Goal: Navigation & Orientation: Find specific page/section

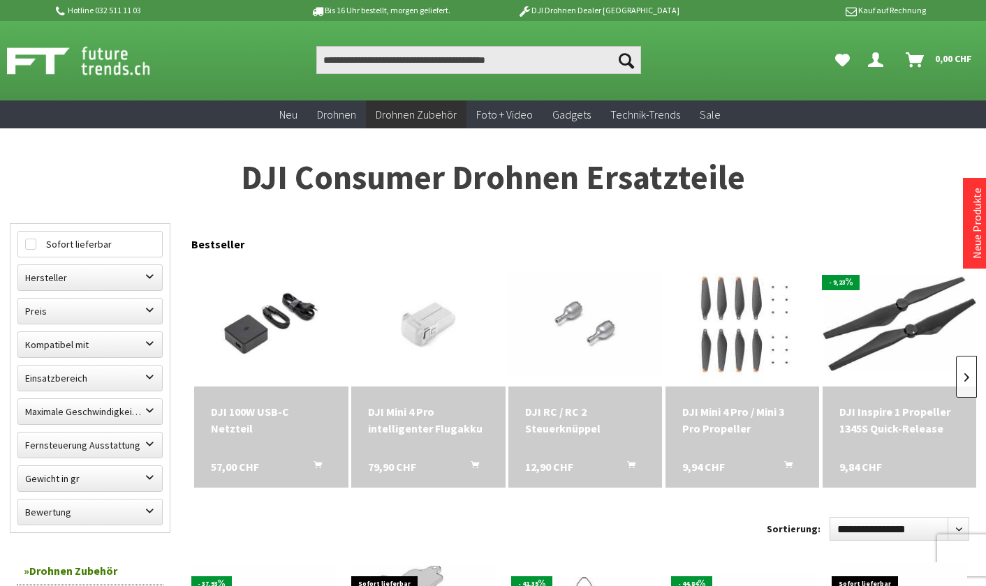
scroll to position [1, 0]
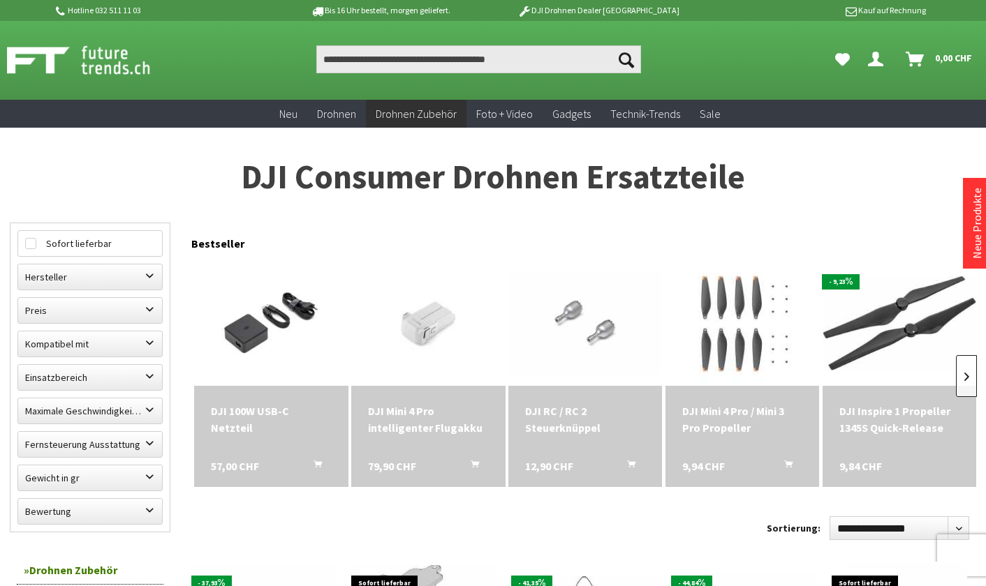
click at [963, 369] on link at bounding box center [966, 376] width 21 height 42
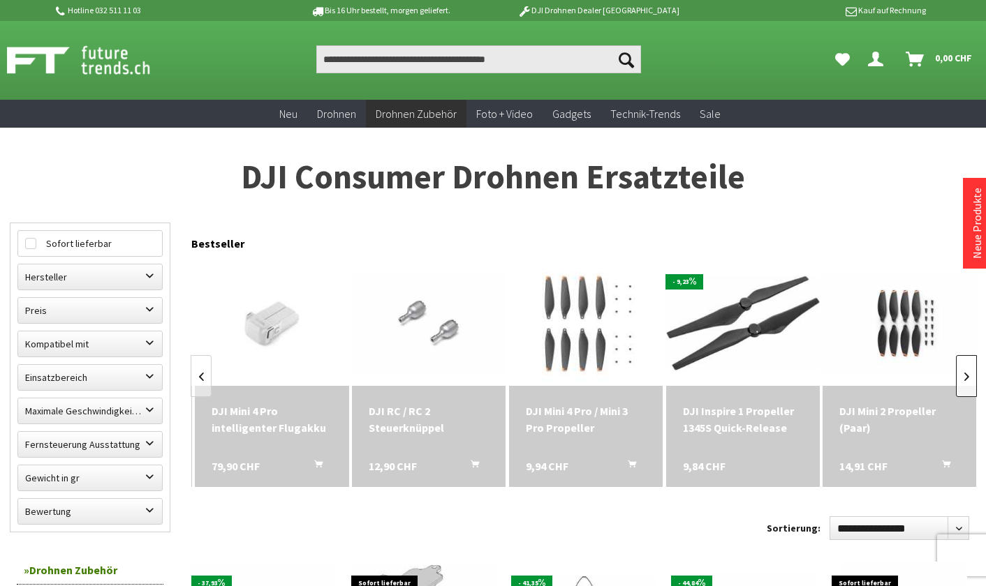
scroll to position [0, 157]
click at [963, 369] on link at bounding box center [966, 376] width 21 height 42
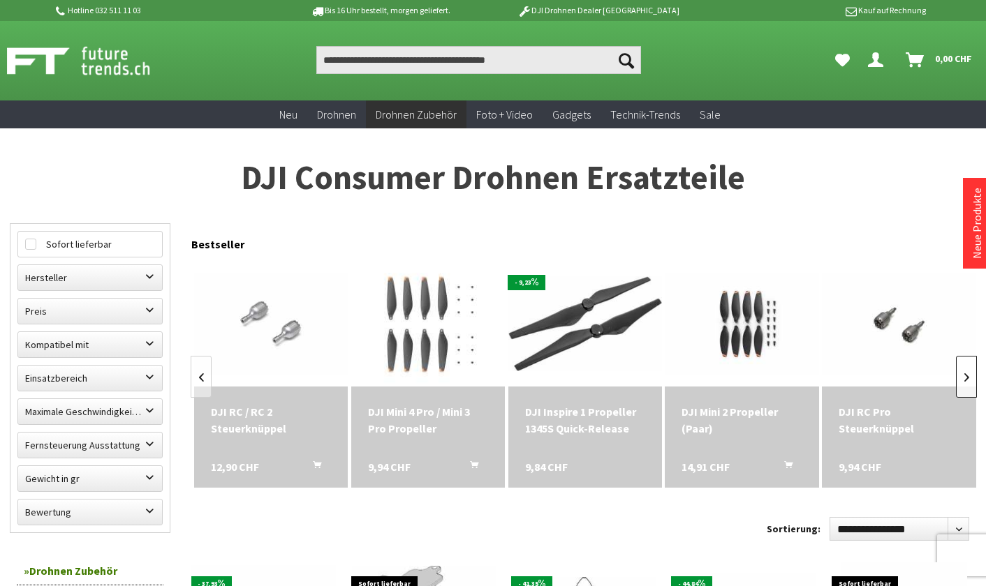
click at [963, 369] on link at bounding box center [966, 377] width 21 height 42
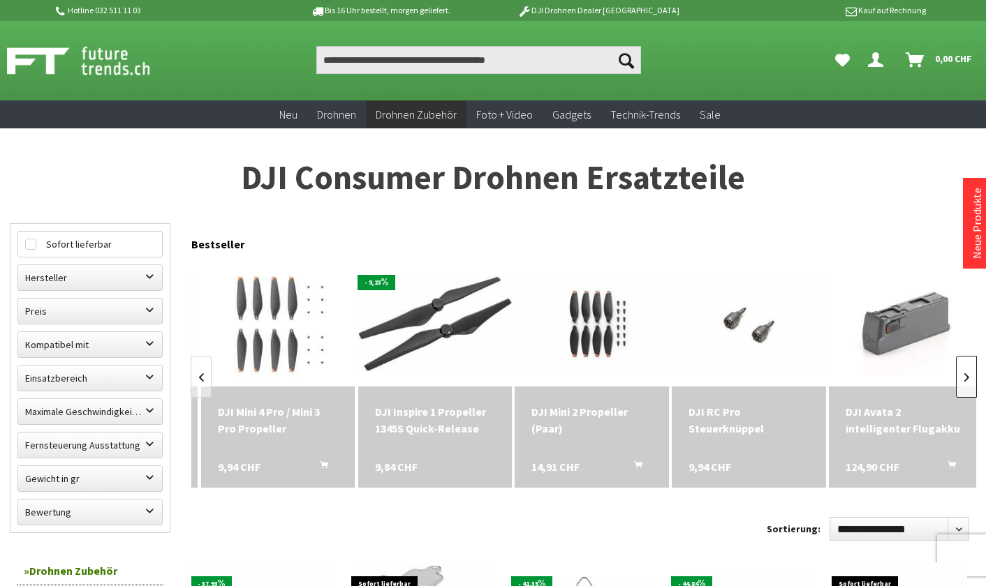
click at [963, 369] on link at bounding box center [966, 377] width 21 height 42
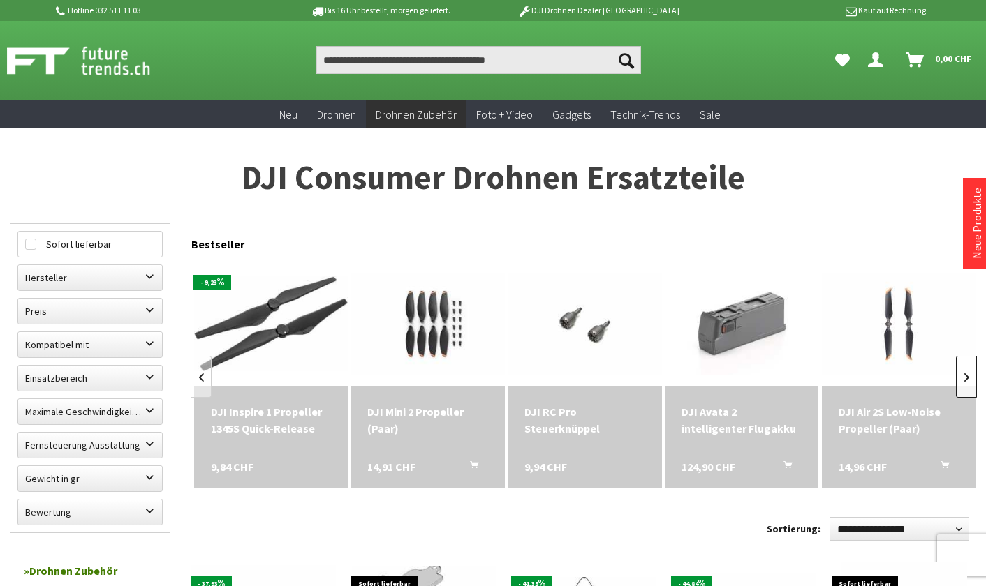
click at [963, 369] on link at bounding box center [966, 377] width 21 height 42
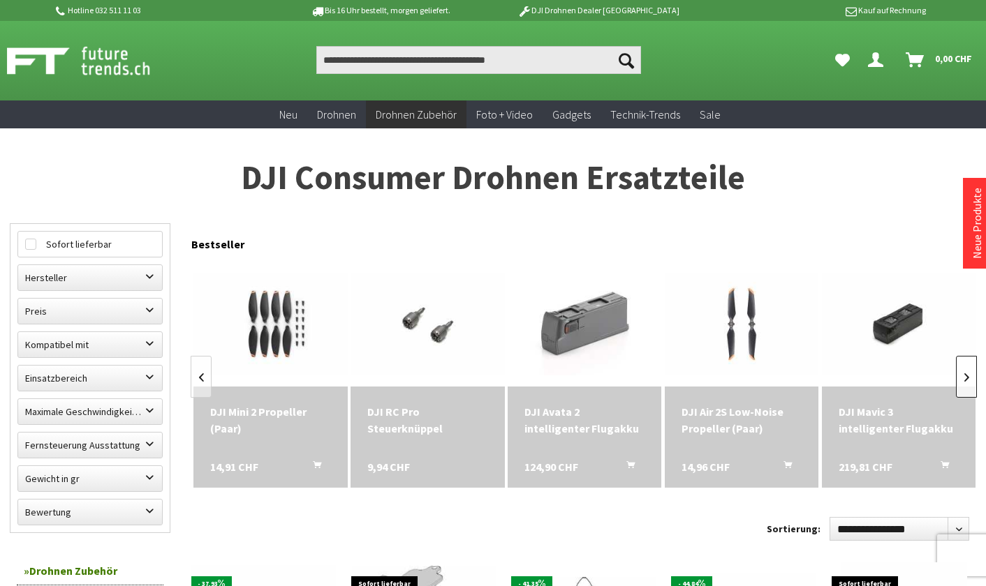
click at [963, 369] on link at bounding box center [966, 377] width 21 height 42
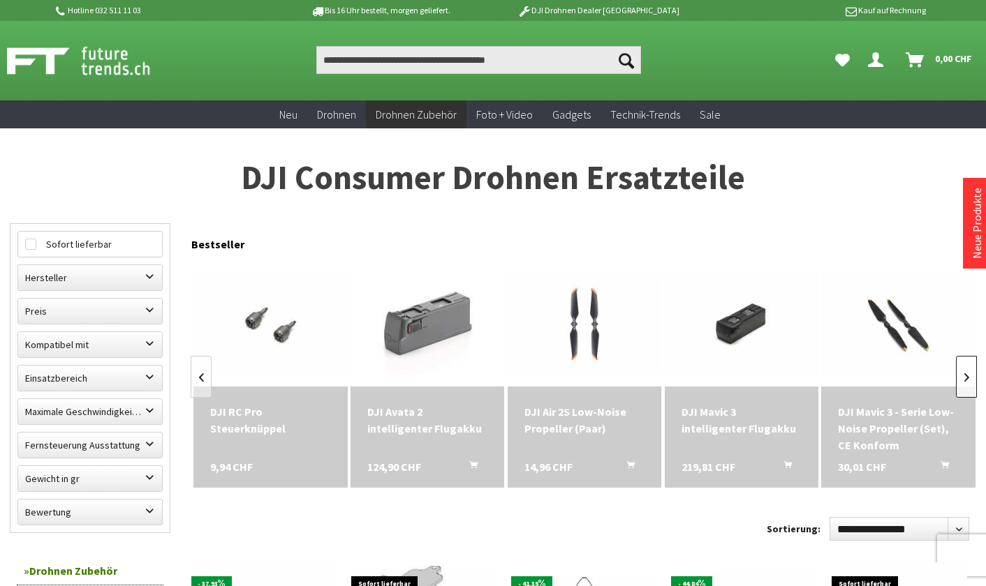
scroll to position [1, 1]
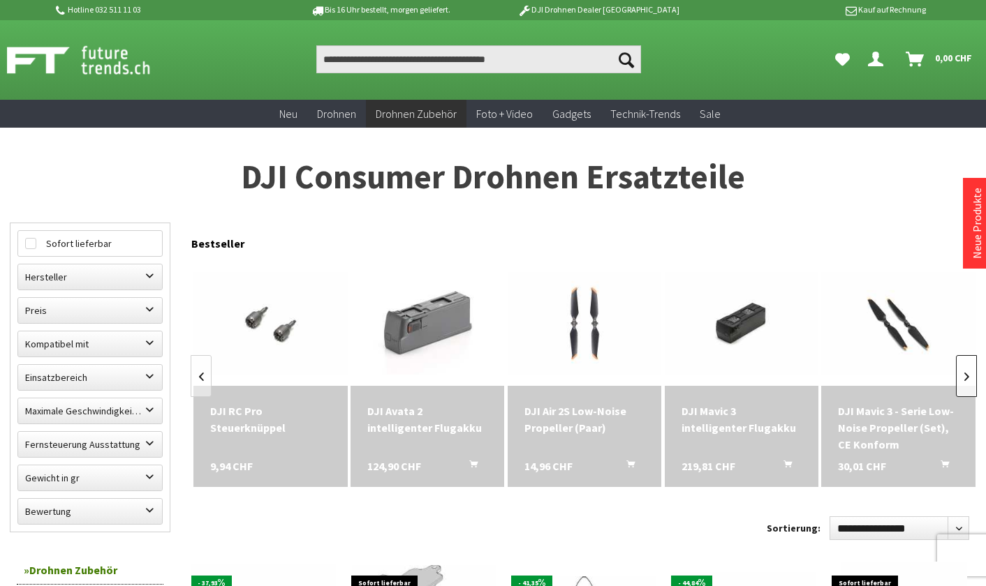
click at [963, 369] on link at bounding box center [966, 376] width 21 height 42
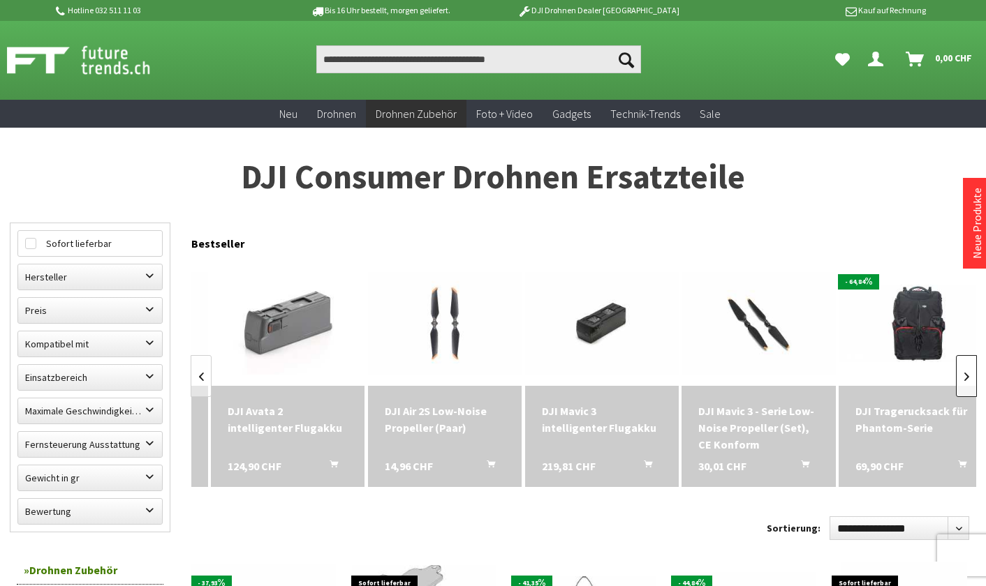
scroll to position [0, 1231]
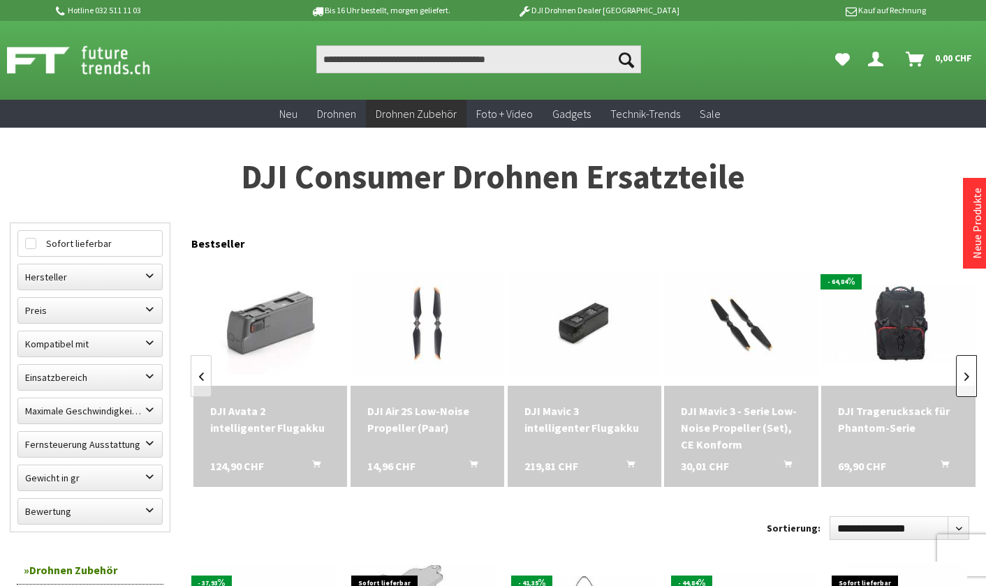
click at [963, 369] on link at bounding box center [966, 376] width 21 height 42
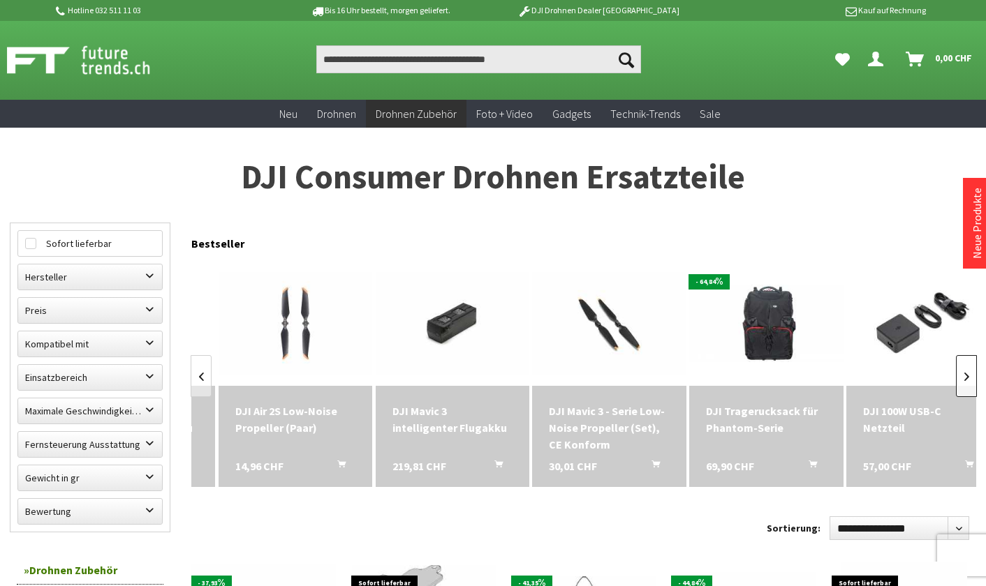
scroll to position [0, 1]
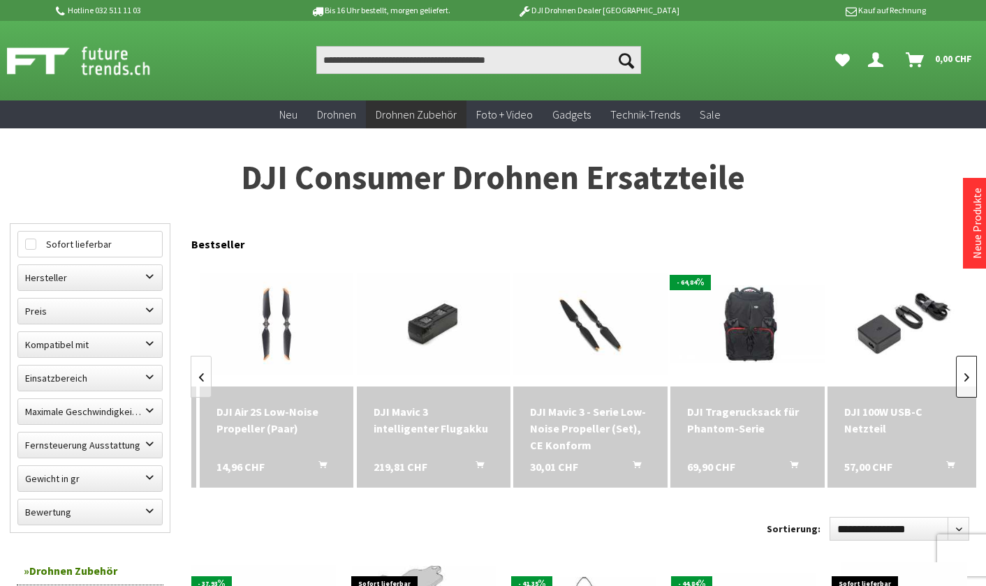
click at [963, 369] on link at bounding box center [966, 377] width 21 height 42
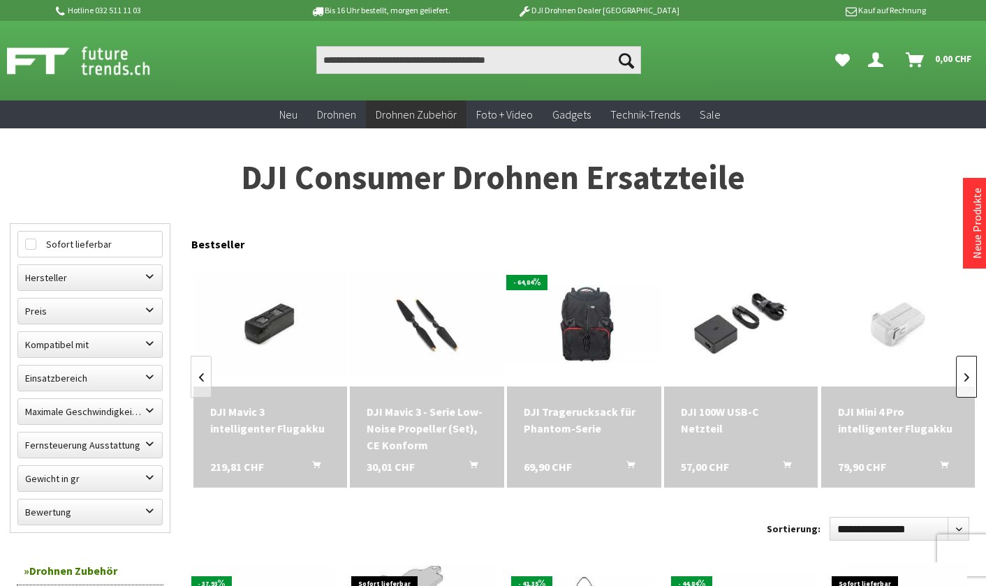
click at [963, 369] on link at bounding box center [966, 377] width 21 height 42
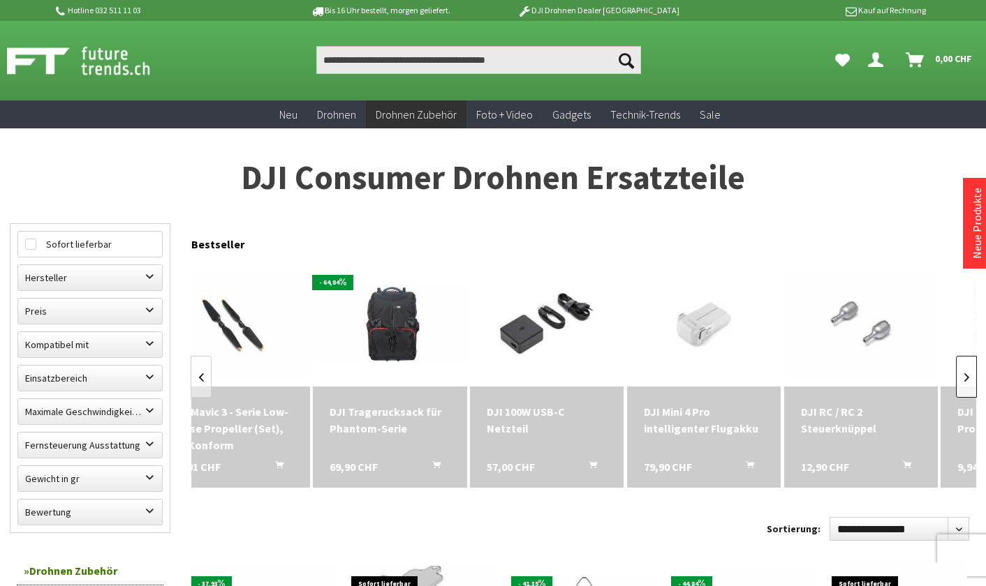
click at [963, 369] on link at bounding box center [966, 377] width 21 height 42
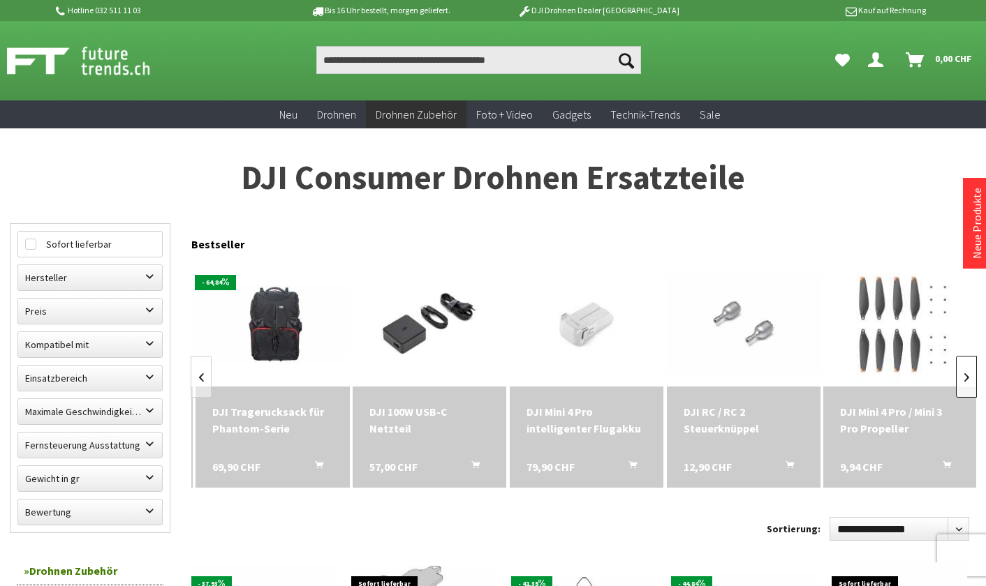
click at [963, 369] on link at bounding box center [966, 377] width 21 height 42
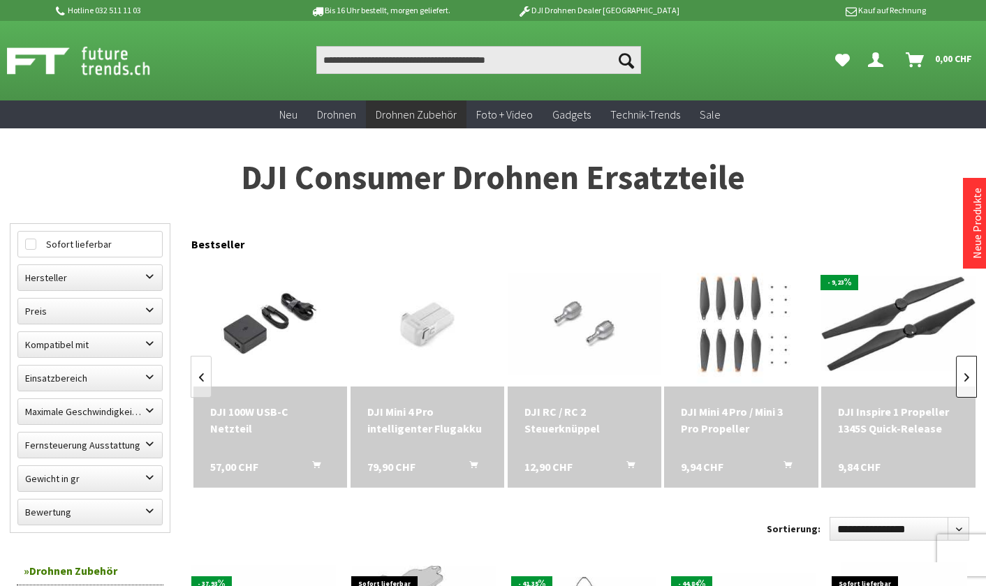
click at [963, 369] on link at bounding box center [966, 377] width 21 height 42
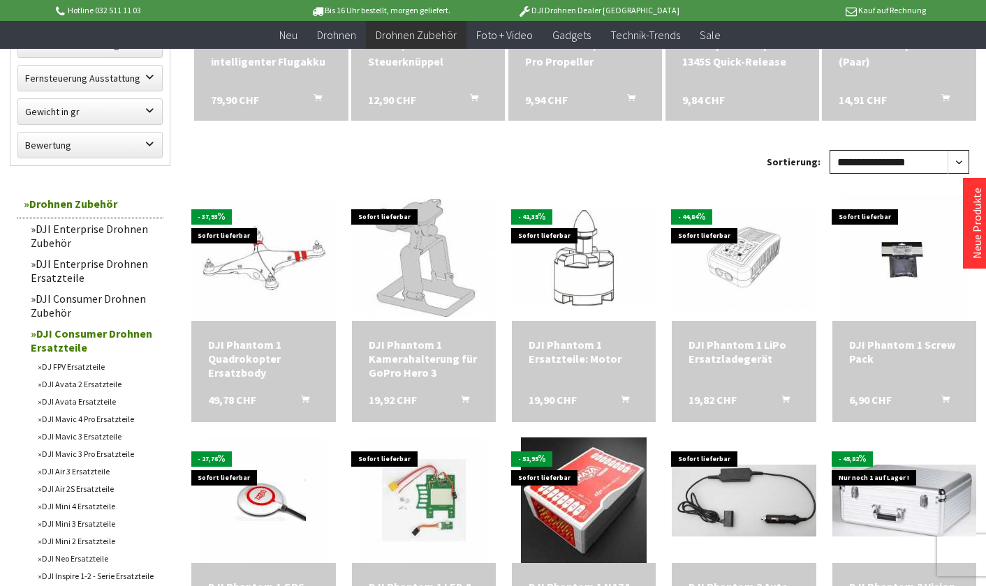
scroll to position [532, 0]
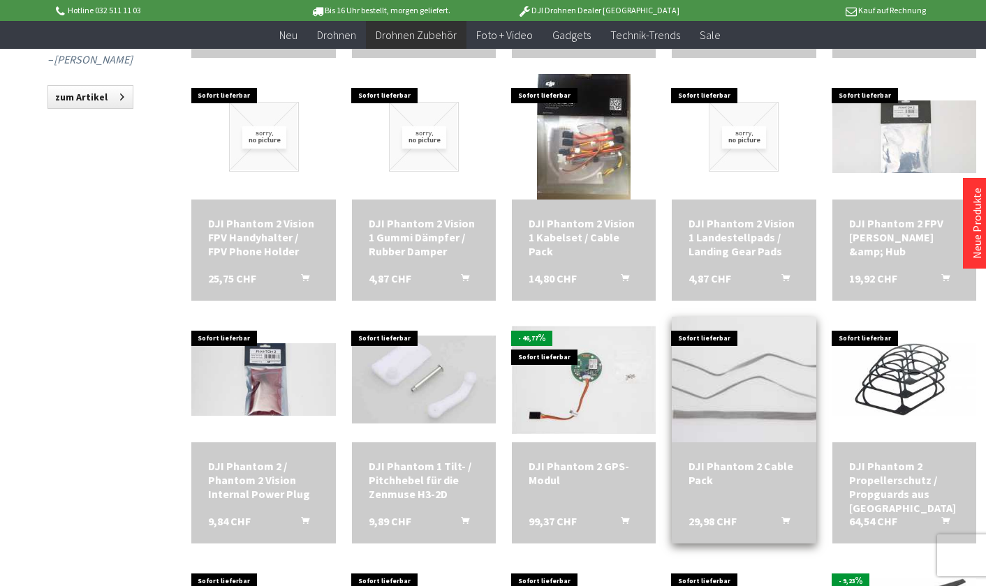
scroll to position [1186, 0]
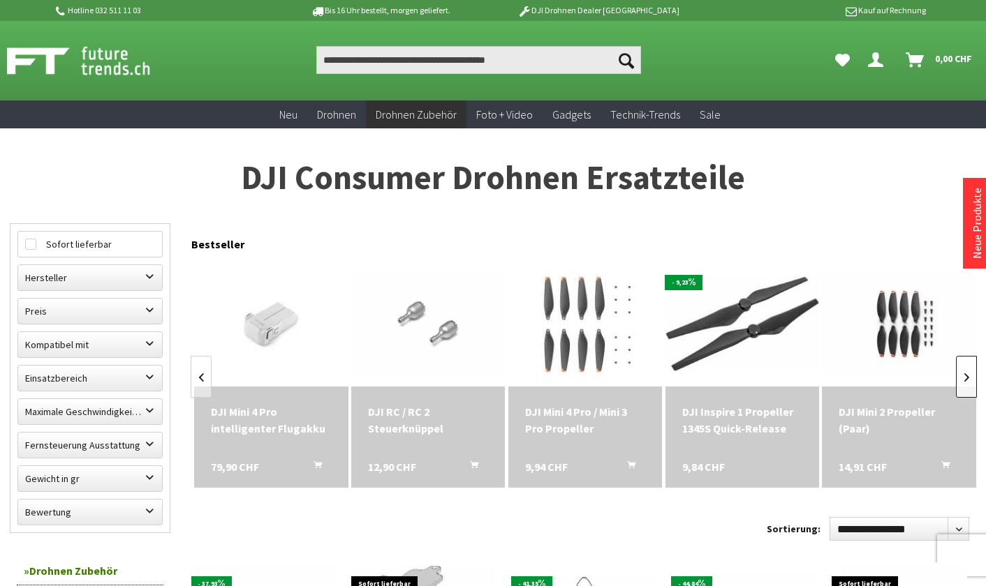
click at [971, 378] on link at bounding box center [966, 377] width 21 height 42
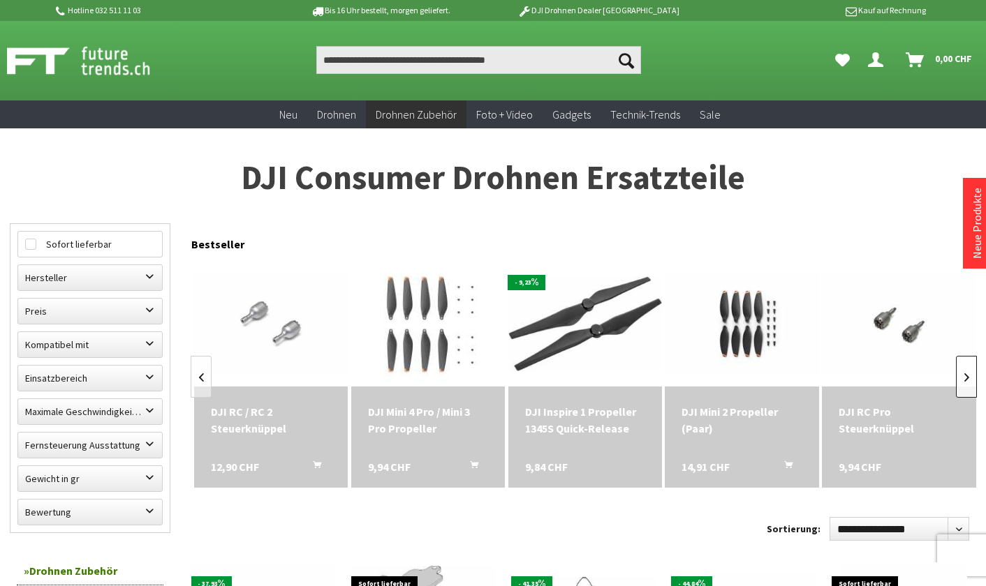
click at [971, 378] on link at bounding box center [966, 377] width 21 height 42
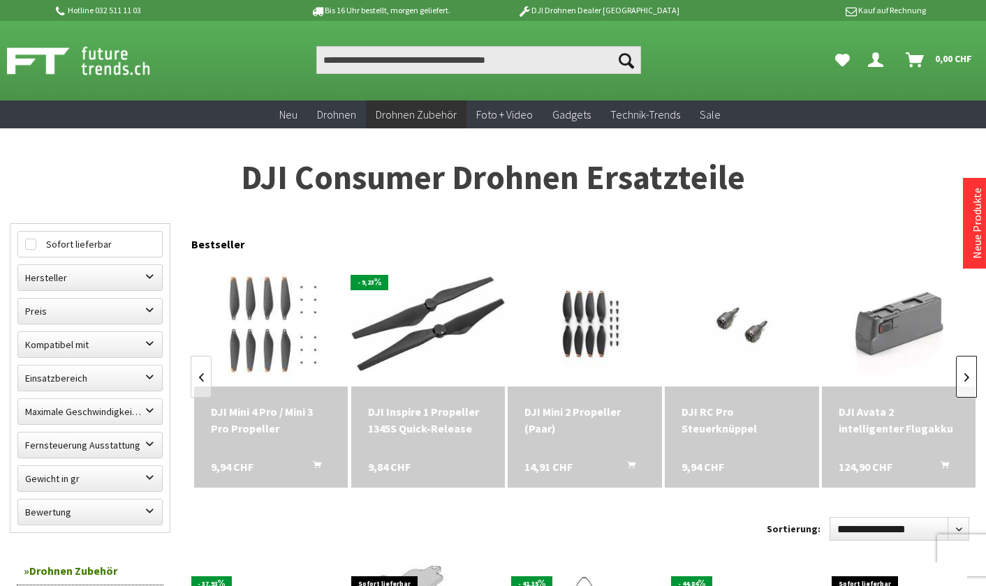
click at [971, 378] on link at bounding box center [966, 377] width 21 height 42
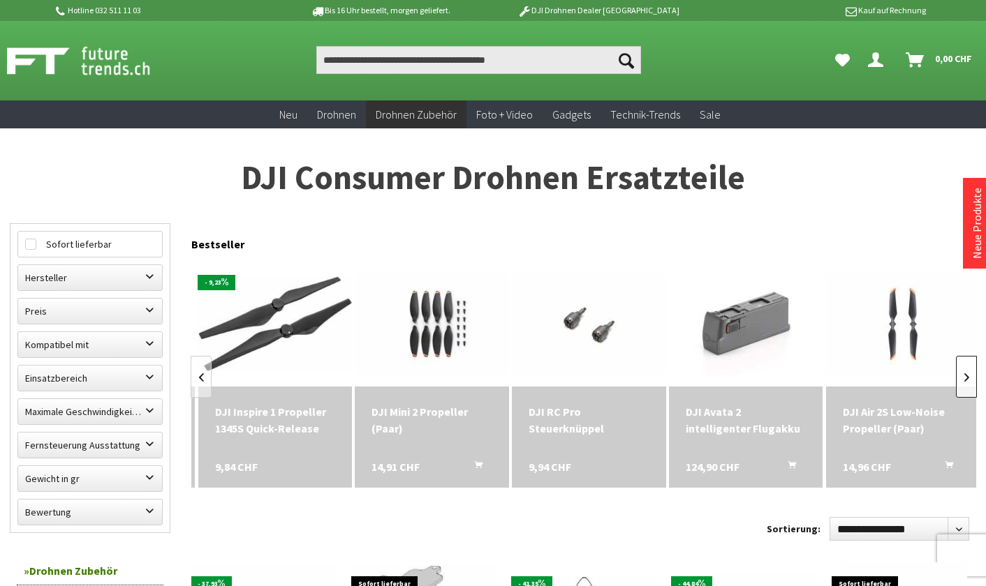
click at [971, 378] on link at bounding box center [966, 377] width 21 height 42
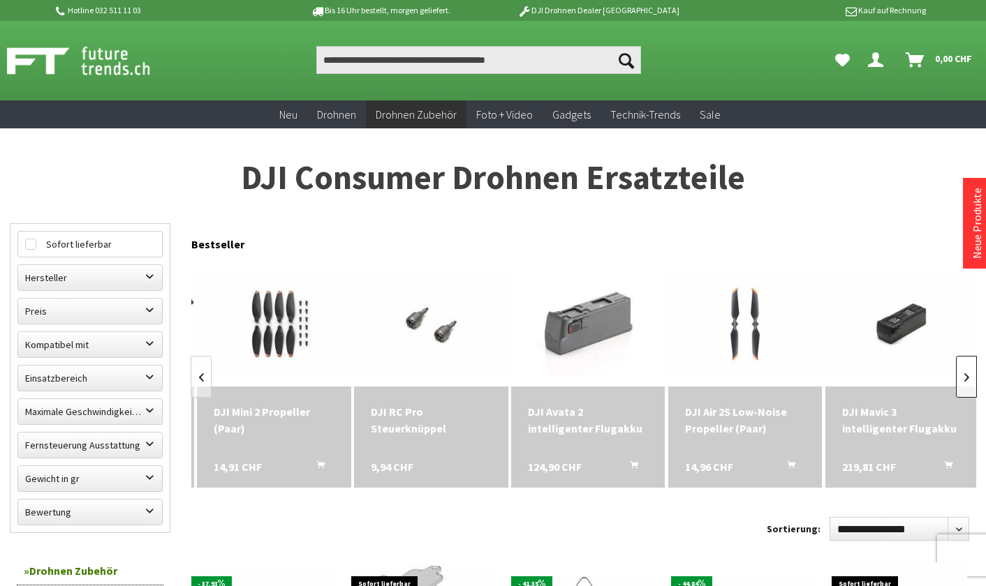
click at [971, 378] on link at bounding box center [966, 377] width 21 height 42
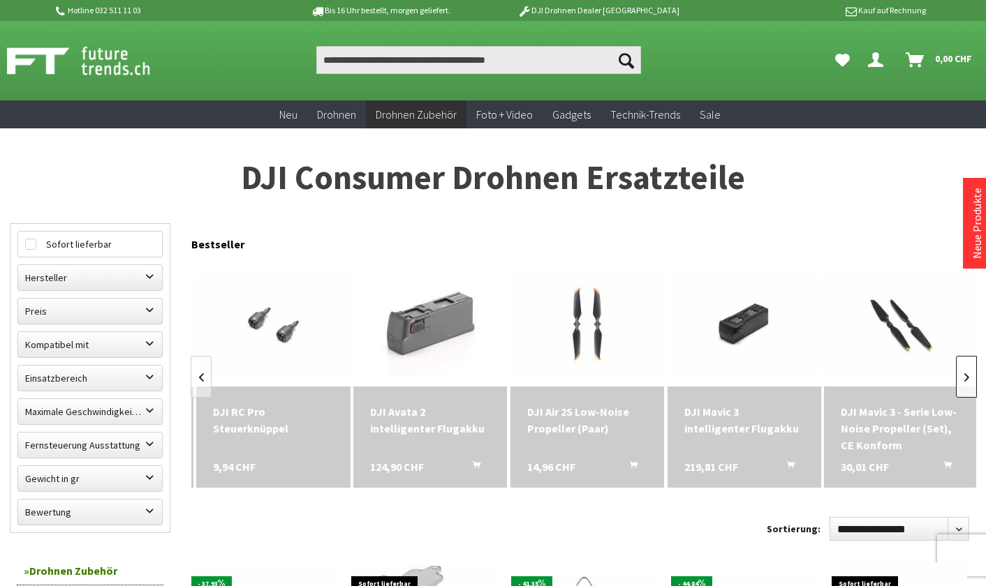
click at [971, 378] on link at bounding box center [966, 377] width 21 height 42
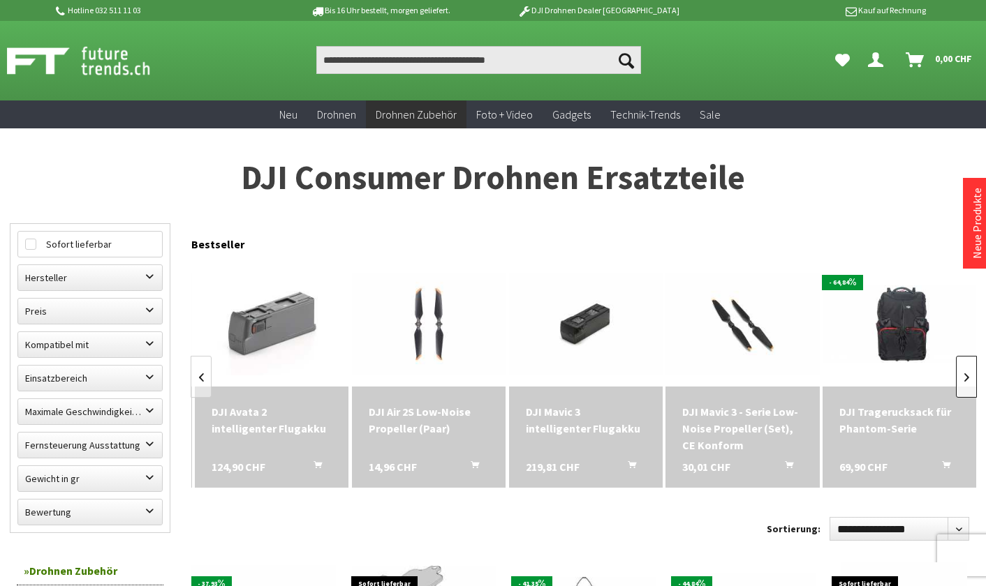
click at [971, 378] on link at bounding box center [966, 377] width 21 height 42
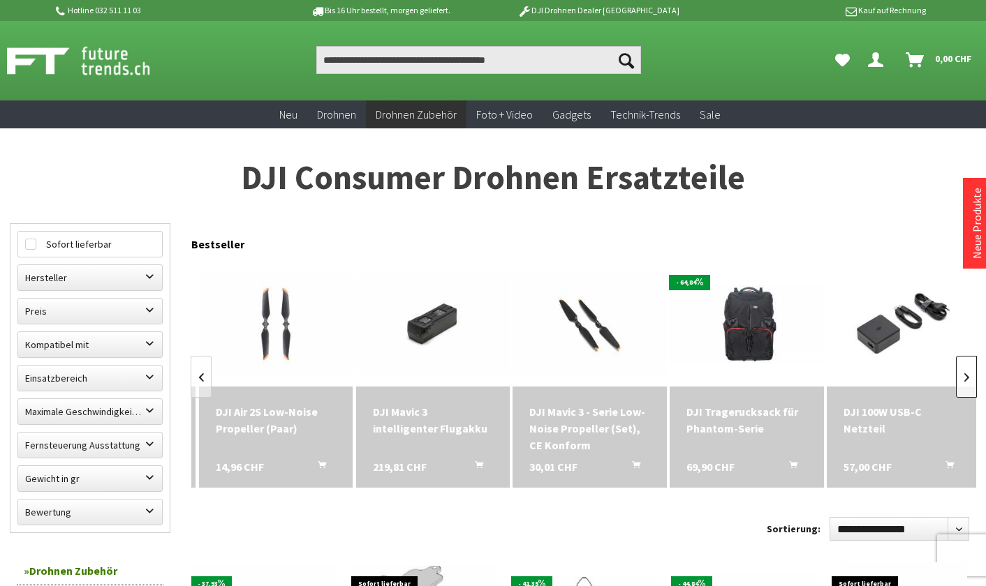
click at [971, 378] on link at bounding box center [966, 377] width 21 height 42
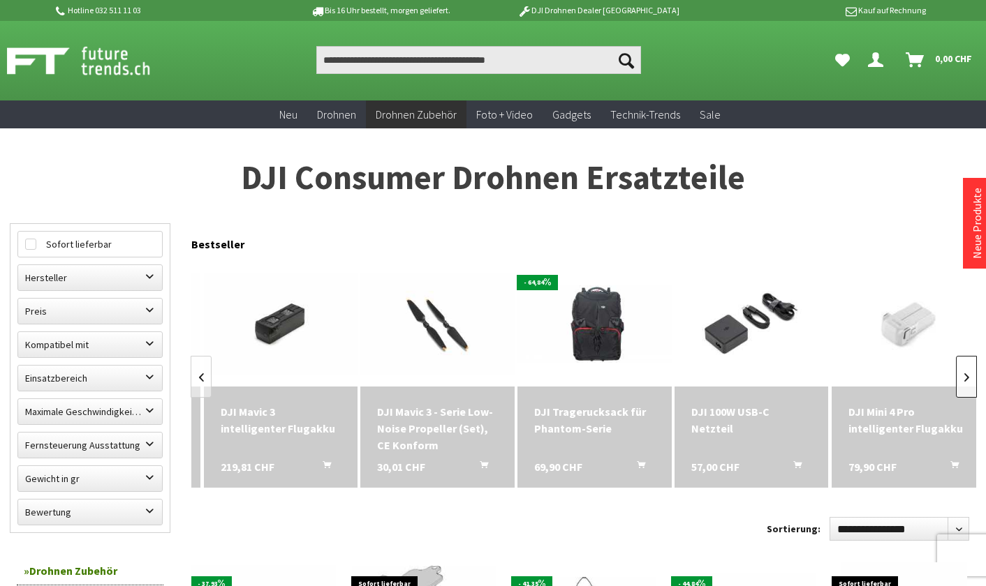
click at [971, 378] on link at bounding box center [966, 377] width 21 height 42
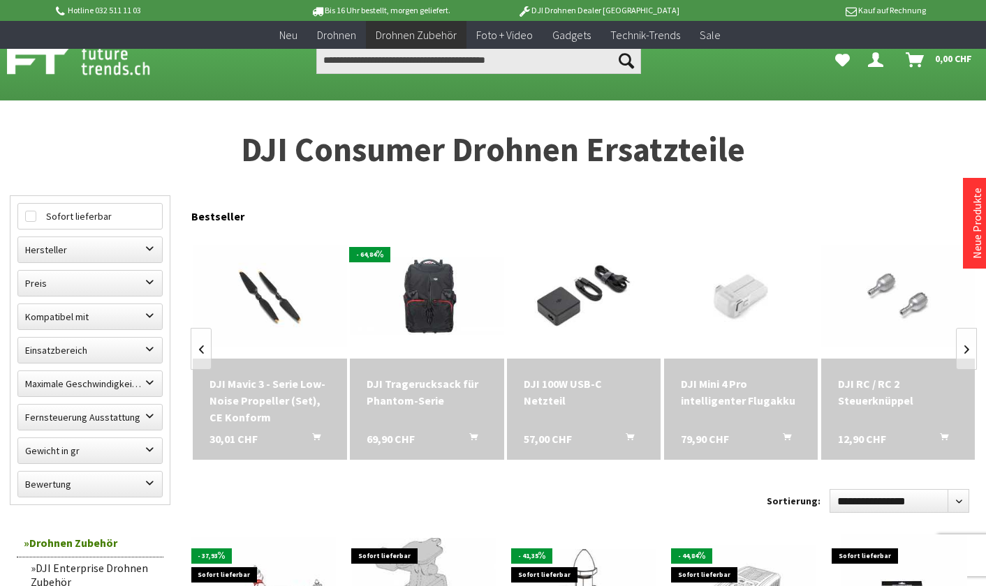
scroll to position [358, 0]
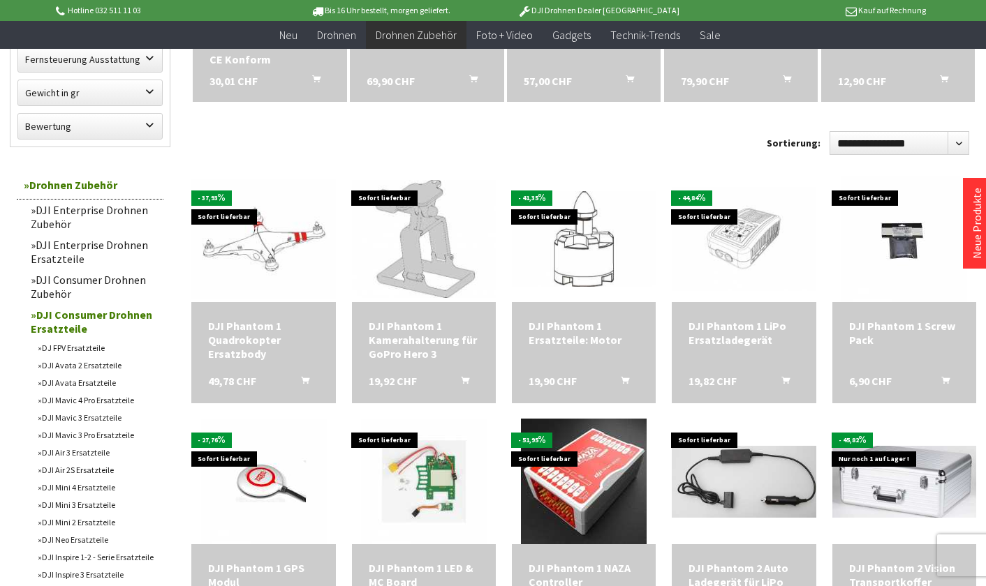
click at [95, 415] on link "DJI Mavic 3 Ersatzteile" at bounding box center [97, 417] width 133 height 17
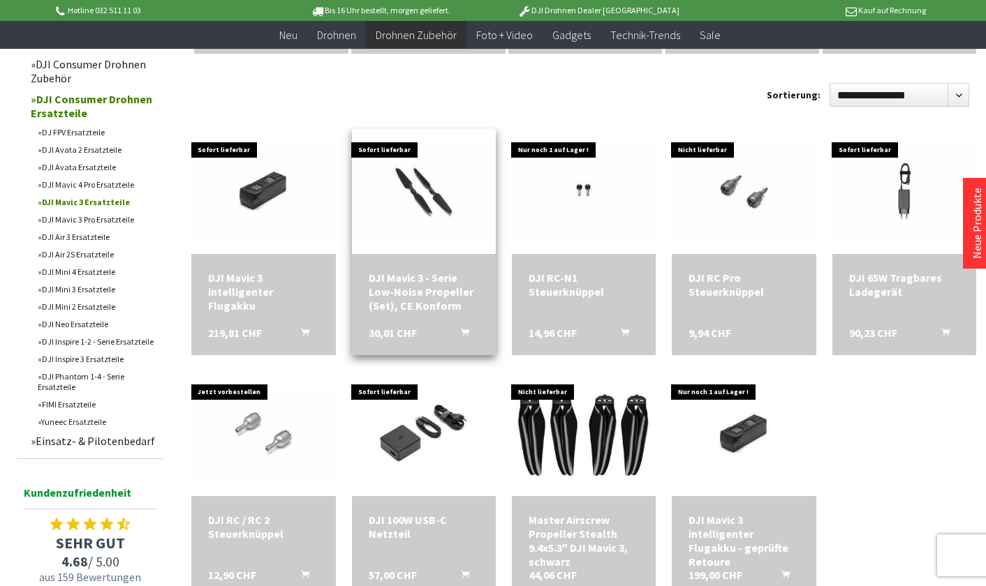
scroll to position [460, 0]
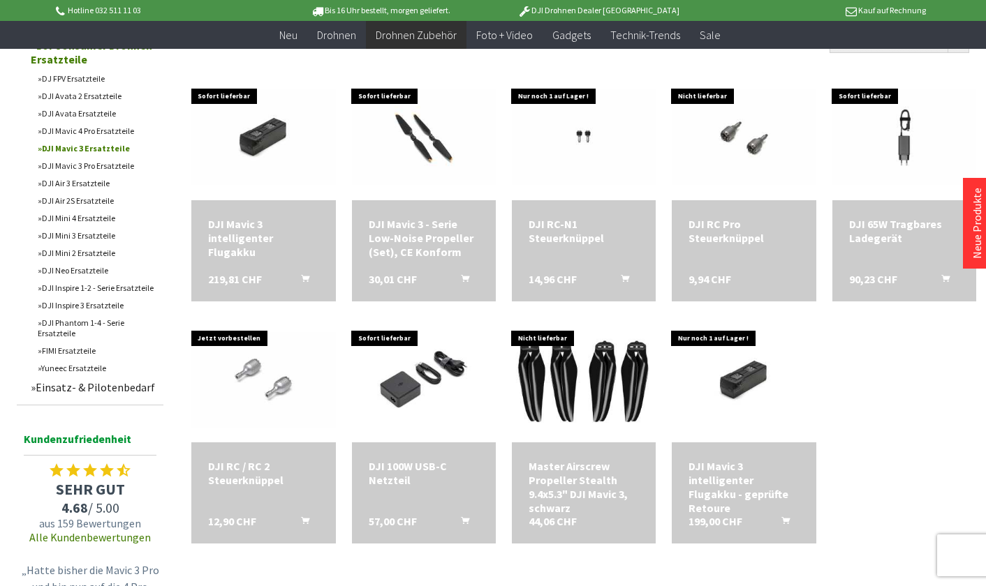
click at [90, 168] on link "DJI Mavic 3 Pro Ersatzteile" at bounding box center [97, 165] width 133 height 17
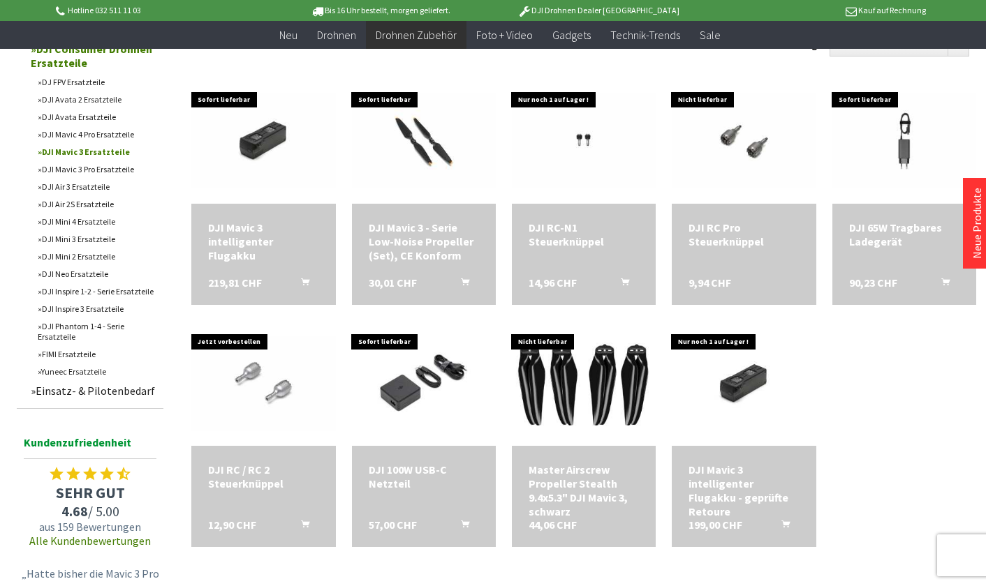
click at [87, 158] on link "DJI Mavic 3 Ersatzteile" at bounding box center [97, 151] width 133 height 17
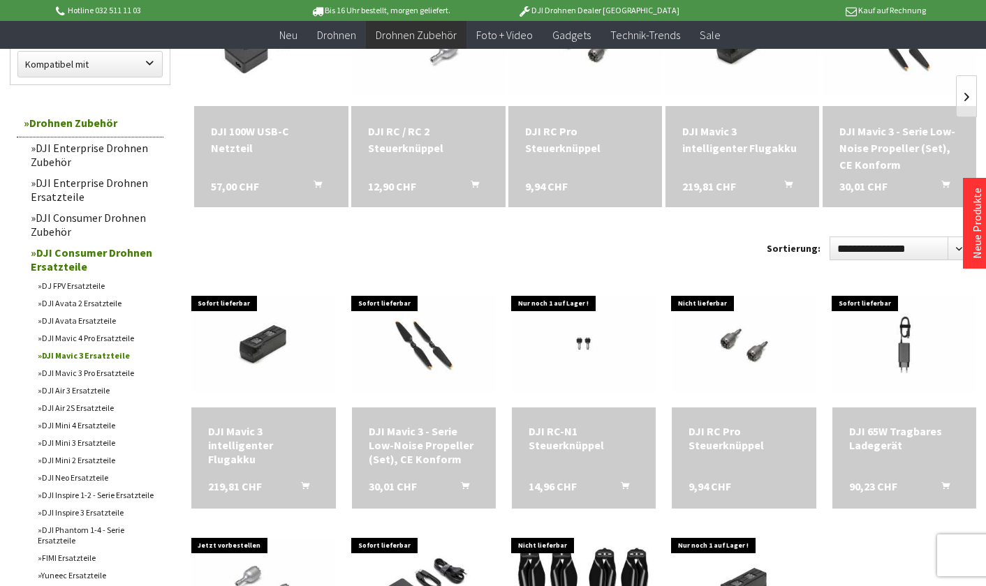
scroll to position [260, 0]
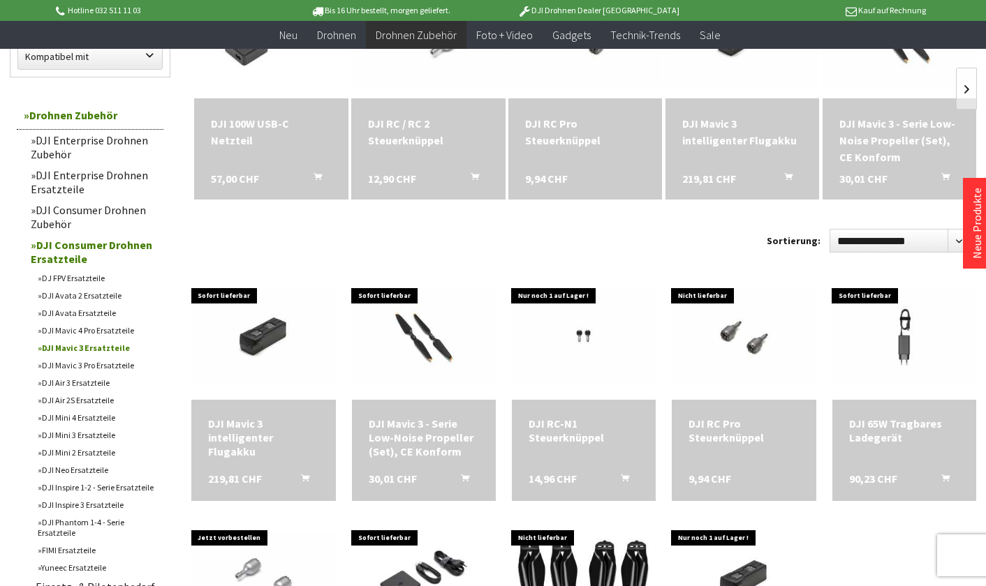
click at [82, 369] on link "DJI Mavic 3 Pro Ersatzteile" at bounding box center [97, 365] width 133 height 17
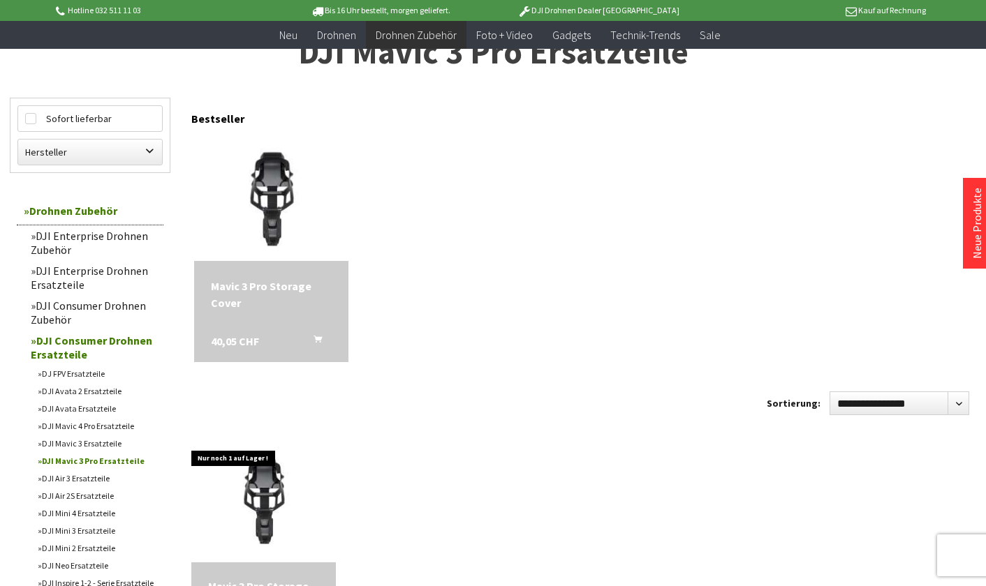
scroll to position [98, 0]
click at [94, 461] on link "DJI Mavic 3 Pro Ersatzteile" at bounding box center [97, 460] width 133 height 17
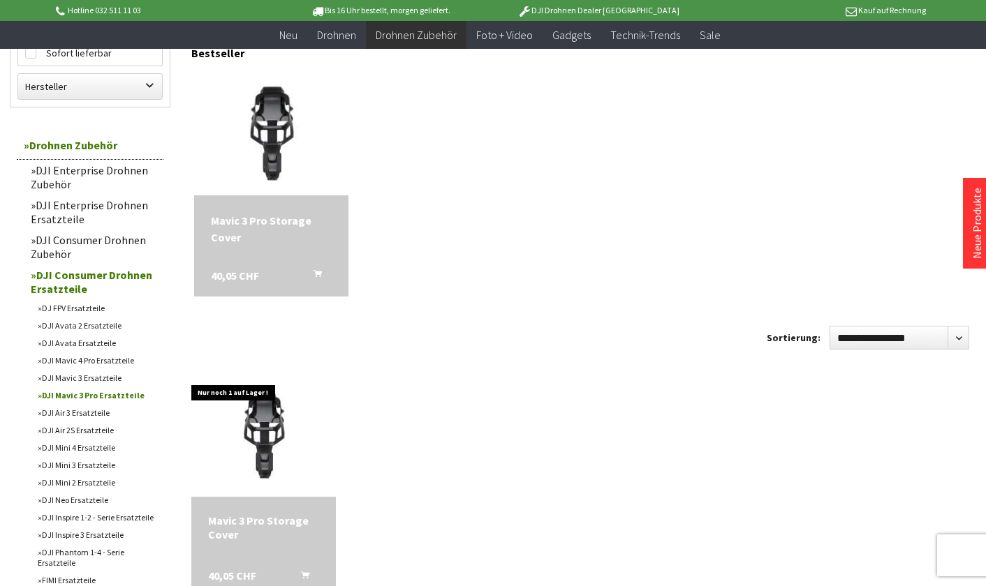
scroll to position [170, 0]
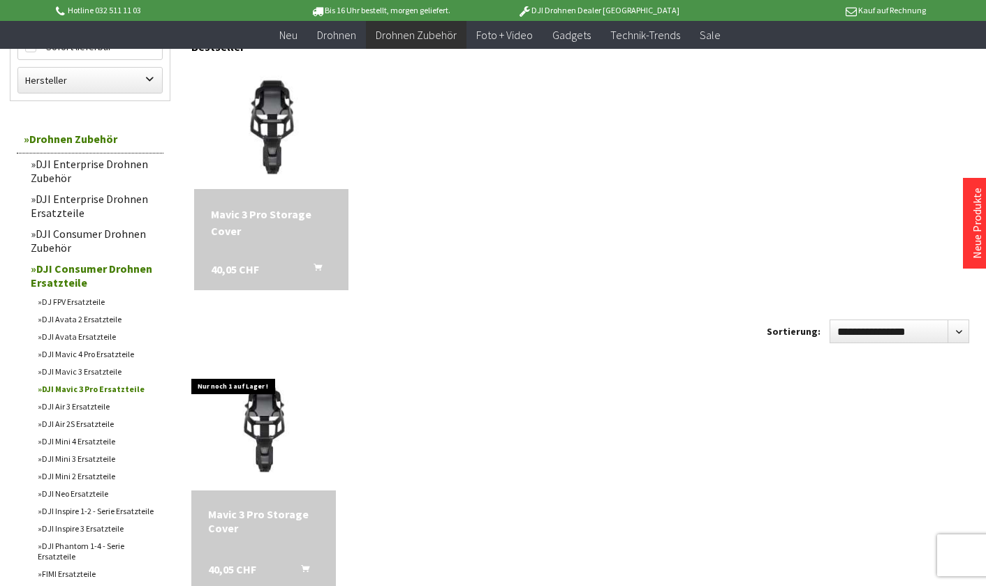
click at [107, 371] on link "DJI Mavic 3 Ersatzteile" at bounding box center [97, 371] width 133 height 17
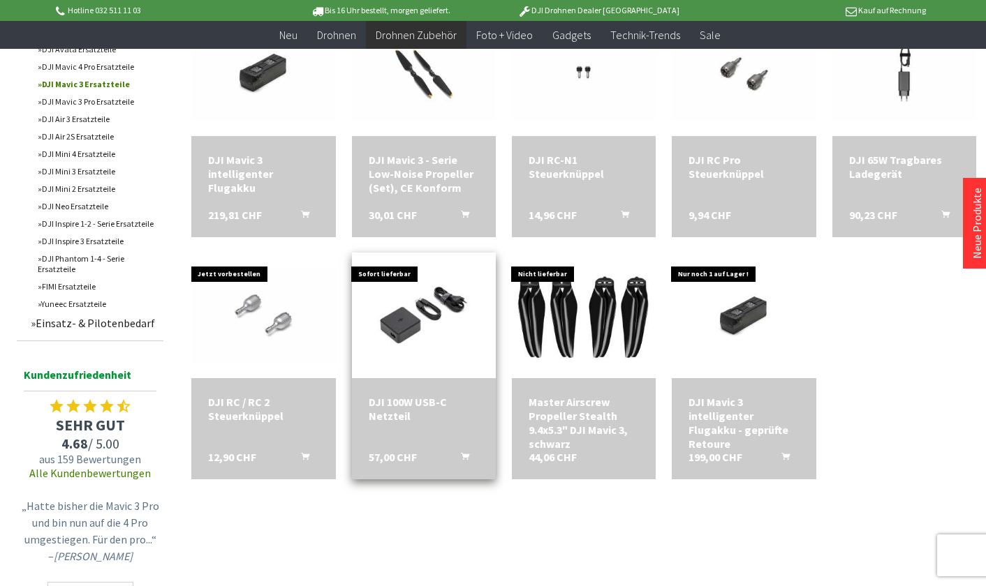
scroll to position [526, 0]
